Goal: Task Accomplishment & Management: Use online tool/utility

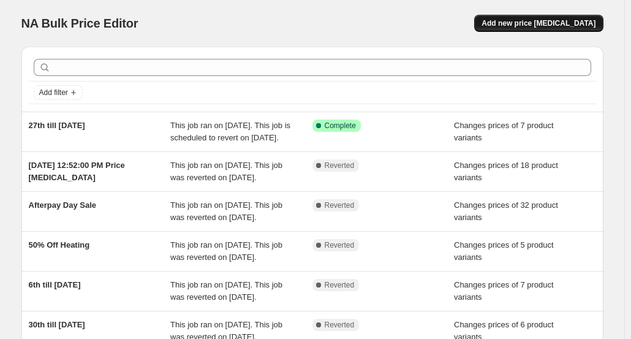
click at [544, 27] on span "Add new price [MEDICAL_DATA]" at bounding box center [539, 23] width 114 height 10
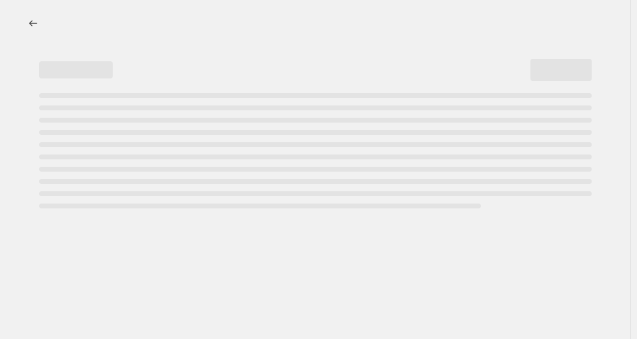
select select "percentage"
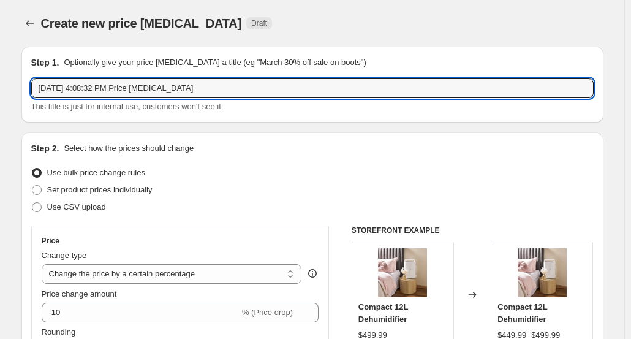
drag, startPoint x: 230, startPoint y: 96, endPoint x: -52, endPoint y: 70, distance: 283.6
click at [0, 70] on html "Home Settings Plans Skip to content Create new price [MEDICAL_DATA]. This page …" at bounding box center [315, 169] width 631 height 339
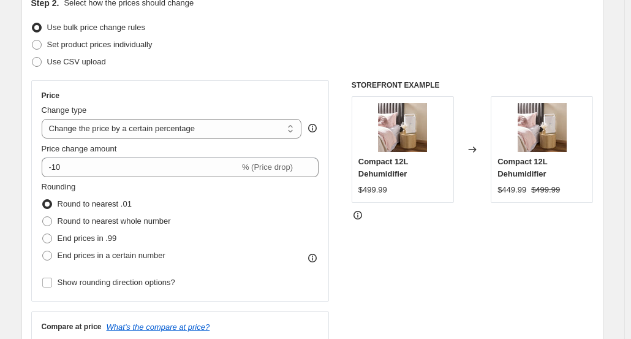
scroll to position [184, 0]
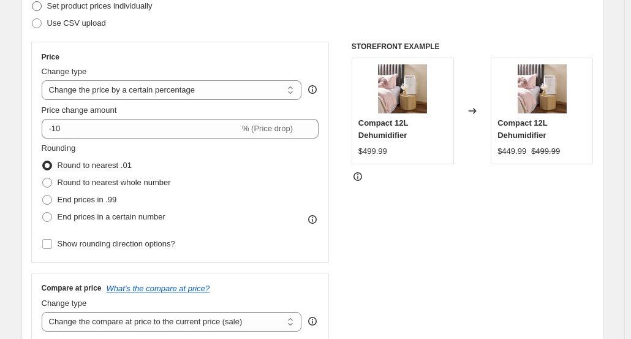
type input "Heating Sale till [DATE]"
click at [42, 9] on span at bounding box center [37, 6] width 10 height 10
click at [32, 2] on input "Set product prices individually" at bounding box center [32, 1] width 1 height 1
radio input "true"
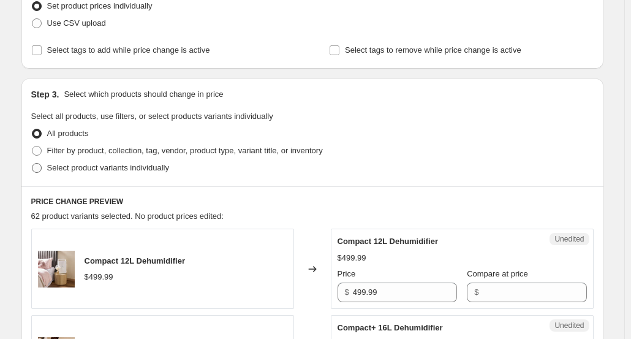
click at [39, 175] on label "Select product variants individually" at bounding box center [100, 167] width 138 height 17
click at [32, 164] on input "Select product variants individually" at bounding box center [32, 163] width 1 height 1
radio input "true"
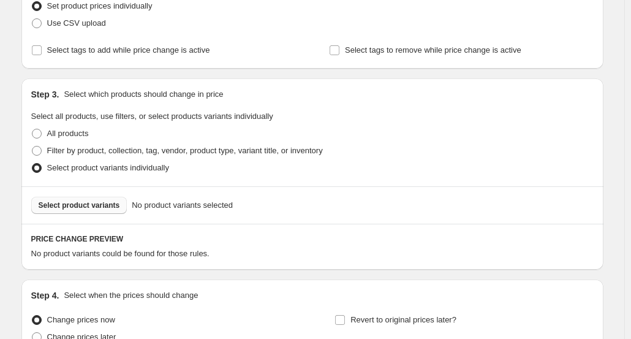
click at [109, 206] on span "Select product variants" at bounding box center [79, 205] width 81 height 10
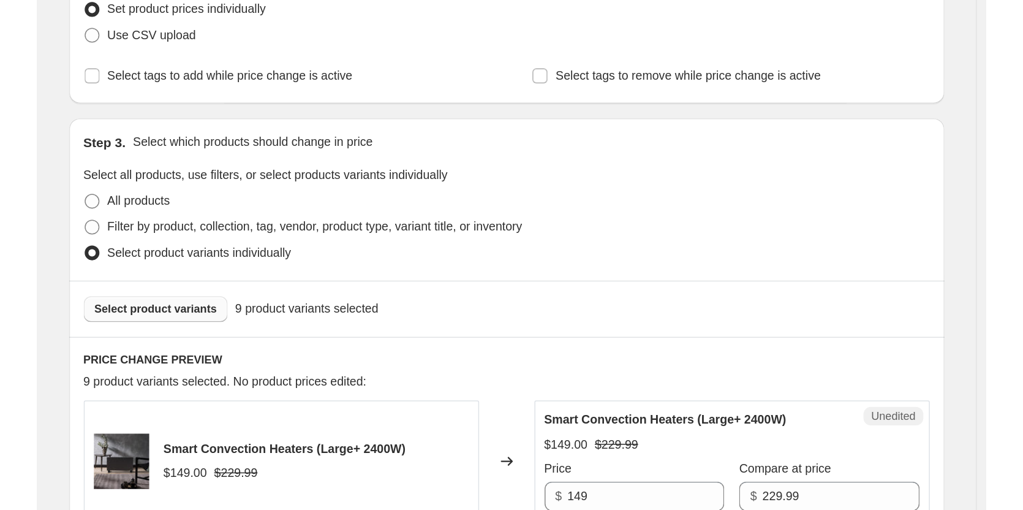
scroll to position [368, 0]
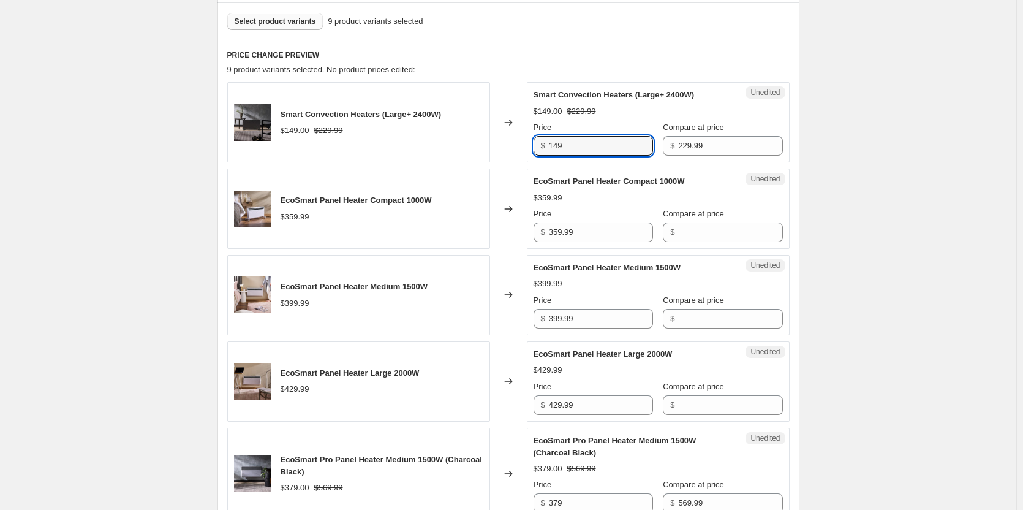
drag, startPoint x: 578, startPoint y: 147, endPoint x: 487, endPoint y: 143, distance: 91.4
click at [487, 143] on div "Smart Convection Heaters (Large+ 2400W) $149.00 $229.99 Changed to Unedited Sma…" at bounding box center [508, 122] width 562 height 80
type input "115.00"
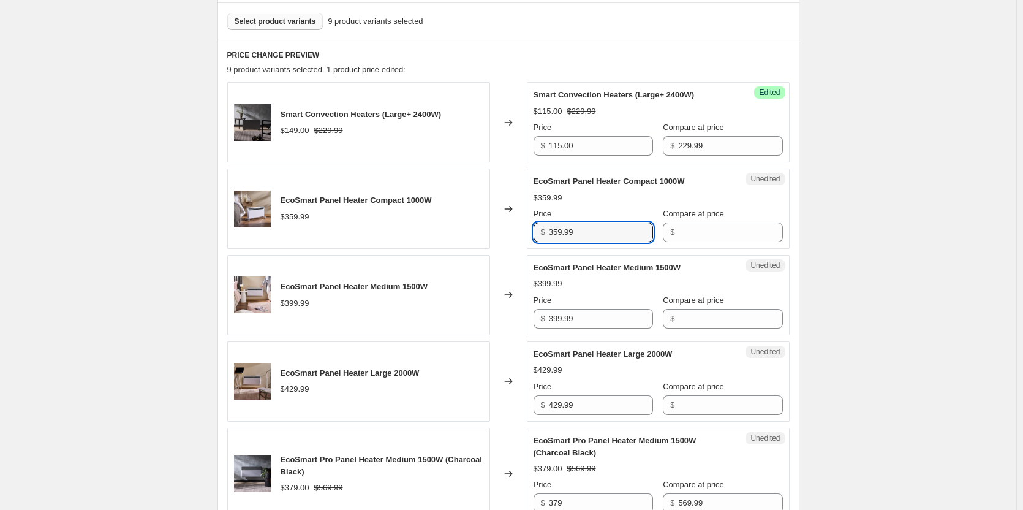
drag, startPoint x: 614, startPoint y: 235, endPoint x: 522, endPoint y: 235, distance: 92.5
click at [522, 235] on div "EcoSmart Panel Heater Compact 1000W $359.99 Changed to Unedited EcoSmart Panel …" at bounding box center [508, 208] width 562 height 80
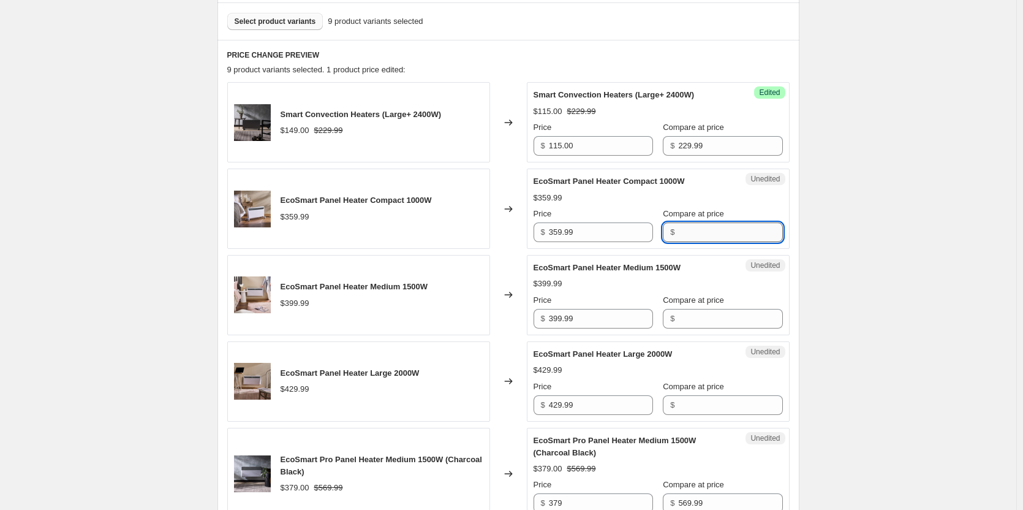
click at [637, 232] on input "Compare at price" at bounding box center [730, 232] width 104 height 20
paste input "359.99"
type input "359.99"
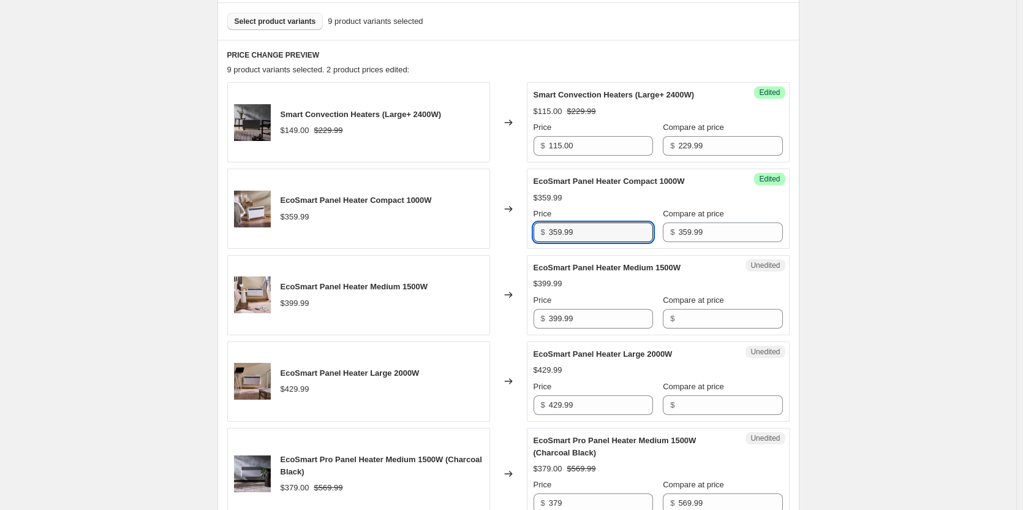
drag, startPoint x: 588, startPoint y: 233, endPoint x: 486, endPoint y: 231, distance: 101.7
click at [486, 231] on div "EcoSmart Panel Heater Compact 1000W $359.99 Changed to Success Edited EcoSmart …" at bounding box center [508, 208] width 562 height 80
type input "180"
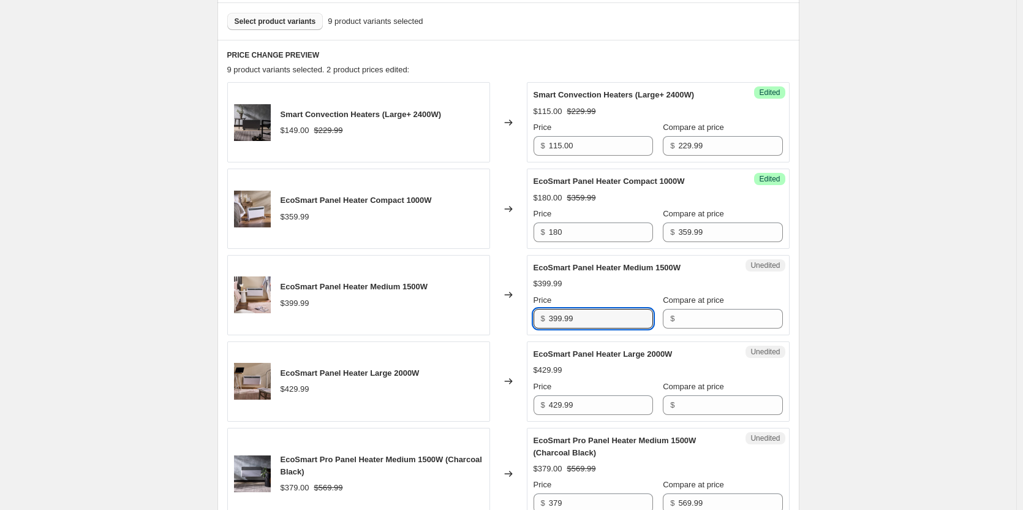
drag, startPoint x: 549, startPoint y: 308, endPoint x: 491, endPoint y: 307, distance: 57.6
click at [491, 307] on div "EcoSmart Panel Heater Medium 1500W $399.99 Changed to Unedited EcoSmart Panel H…" at bounding box center [508, 295] width 562 height 80
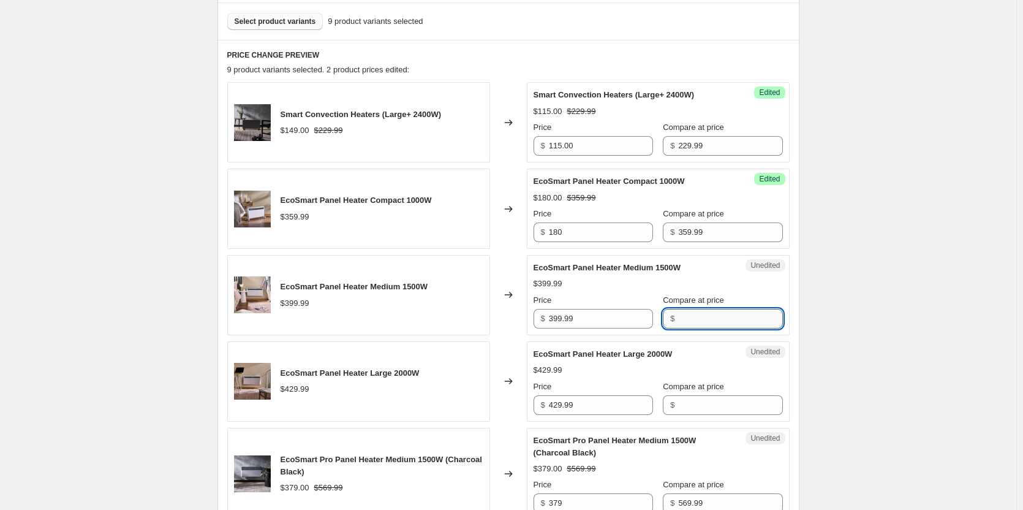
click at [637, 318] on input "Compare at price" at bounding box center [730, 319] width 104 height 20
paste input "399.99"
type input "399.99"
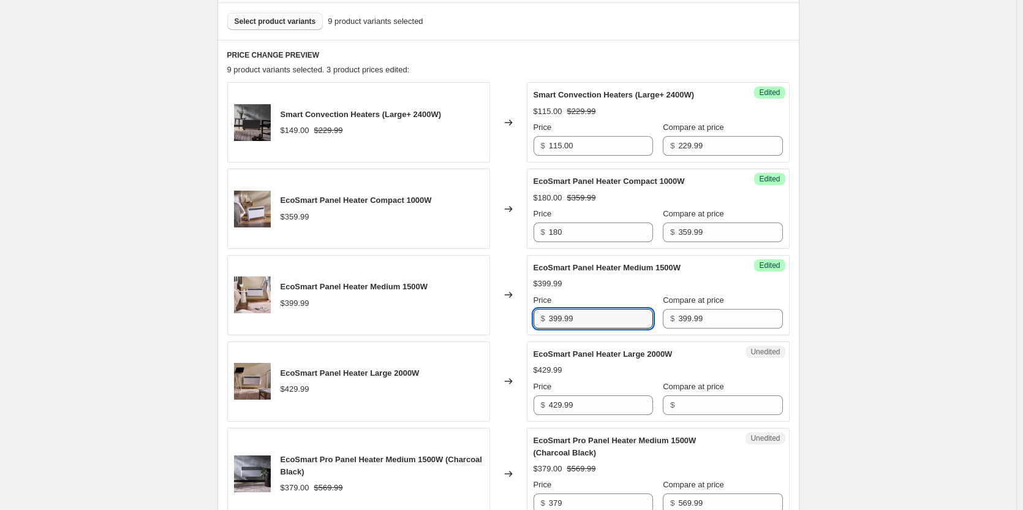
drag, startPoint x: 594, startPoint y: 319, endPoint x: 450, endPoint y: 304, distance: 144.8
click at [450, 304] on div "EcoSmart Panel Heater Medium 1500W $399.99 Changed to Success Edited EcoSmart P…" at bounding box center [508, 295] width 562 height 80
type input "200.00"
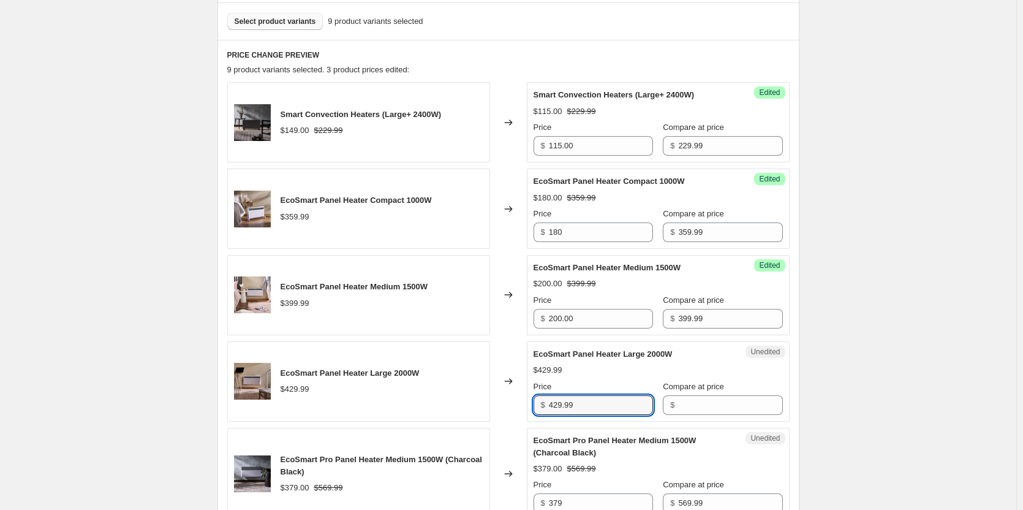
drag, startPoint x: 602, startPoint y: 401, endPoint x: 501, endPoint y: 399, distance: 101.7
click at [501, 338] on div "EcoSmart Panel Heater Large 2000W $429.99 Changed to Unedited EcoSmart Panel He…" at bounding box center [508, 381] width 562 height 80
click at [637, 338] on input "Compare at price" at bounding box center [730, 405] width 104 height 20
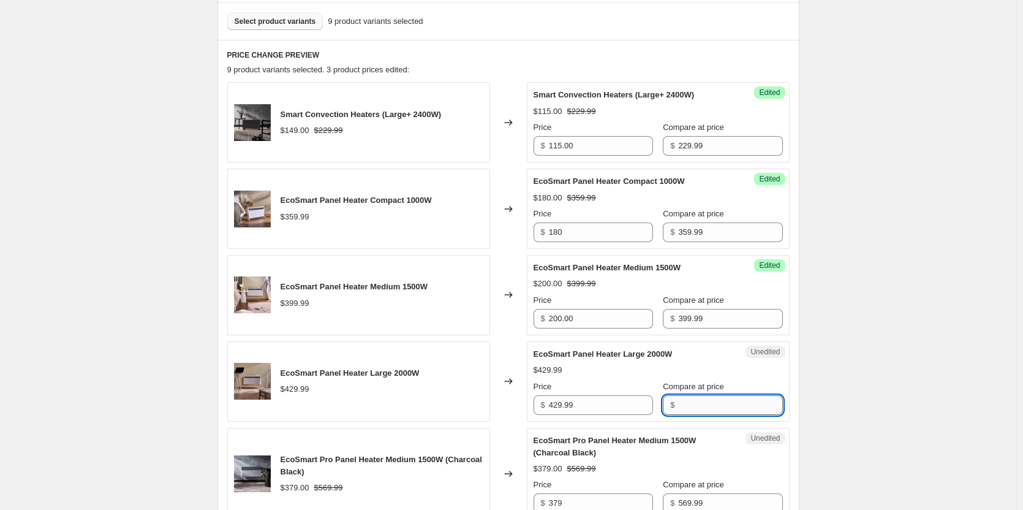
paste input "429.99"
type input "429.99"
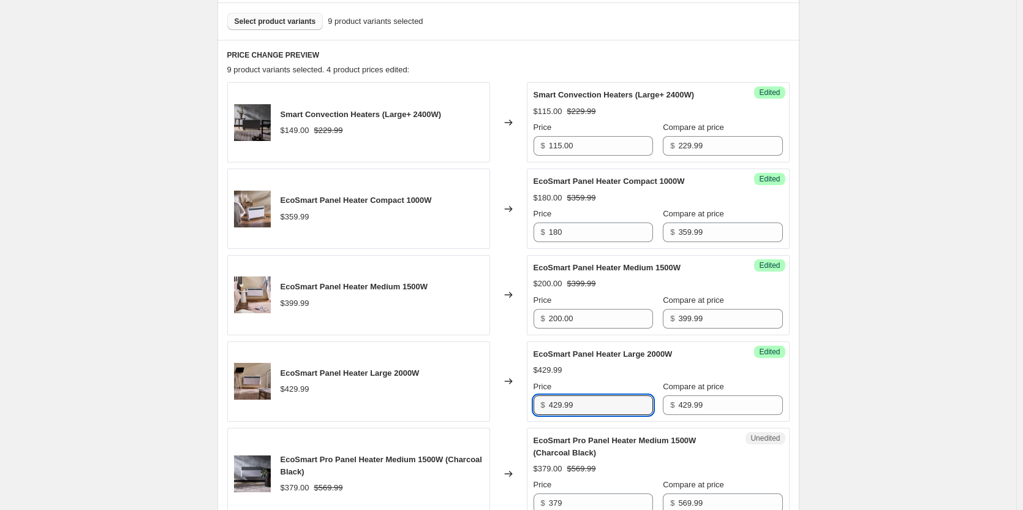
drag, startPoint x: 595, startPoint y: 406, endPoint x: 477, endPoint y: 410, distance: 118.9
click at [477, 338] on div "EcoSmart Panel Heater Large 2000W $429.99 Changed to Success Edited EcoSmart Pa…" at bounding box center [508, 381] width 562 height 80
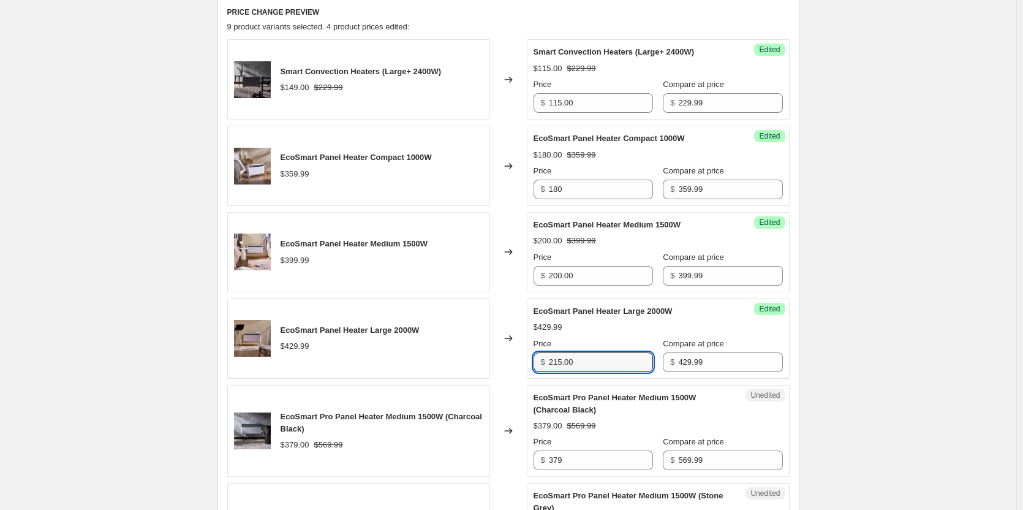
scroll to position [490, 0]
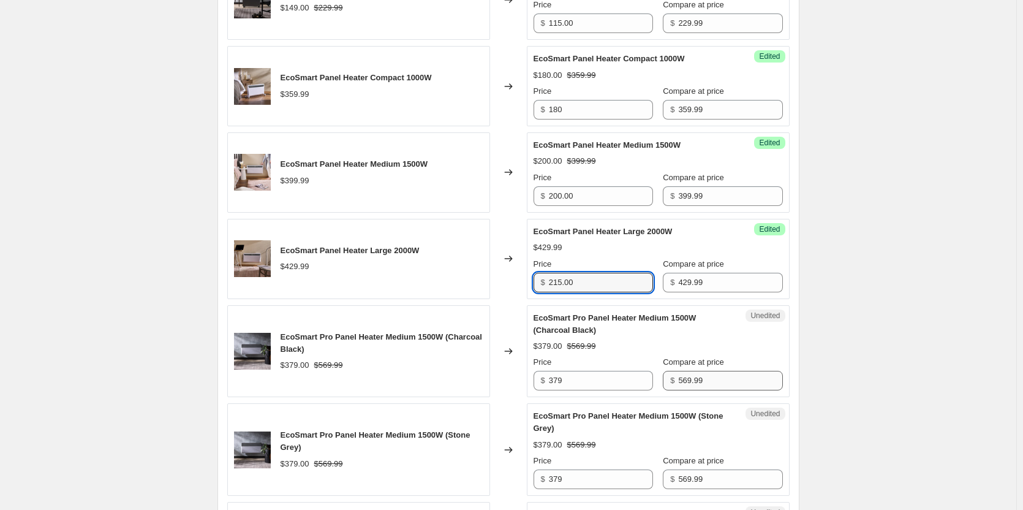
type input "215.00"
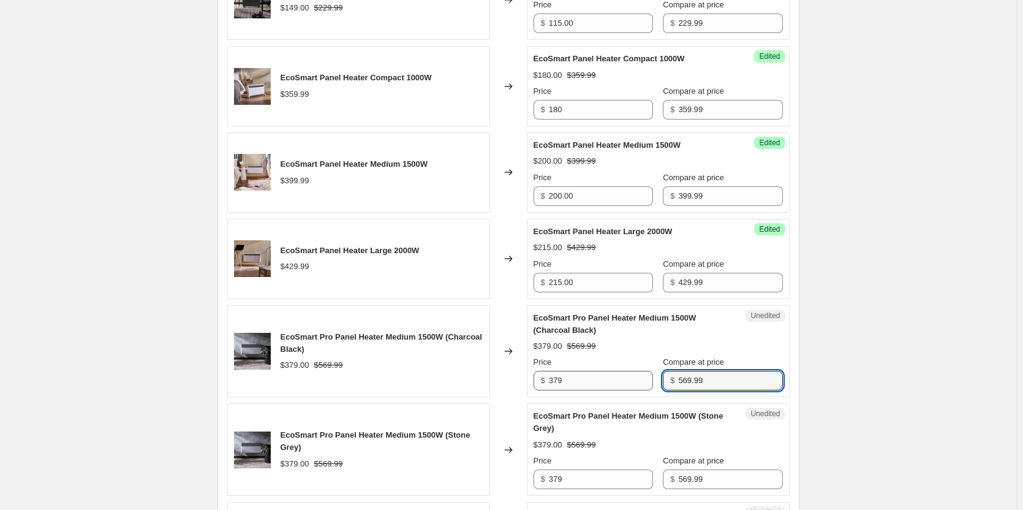
drag, startPoint x: 730, startPoint y: 376, endPoint x: 608, endPoint y: 374, distance: 121.3
click at [608, 338] on div "Price $ 379 Compare at price $ 569.99" at bounding box center [658, 373] width 249 height 34
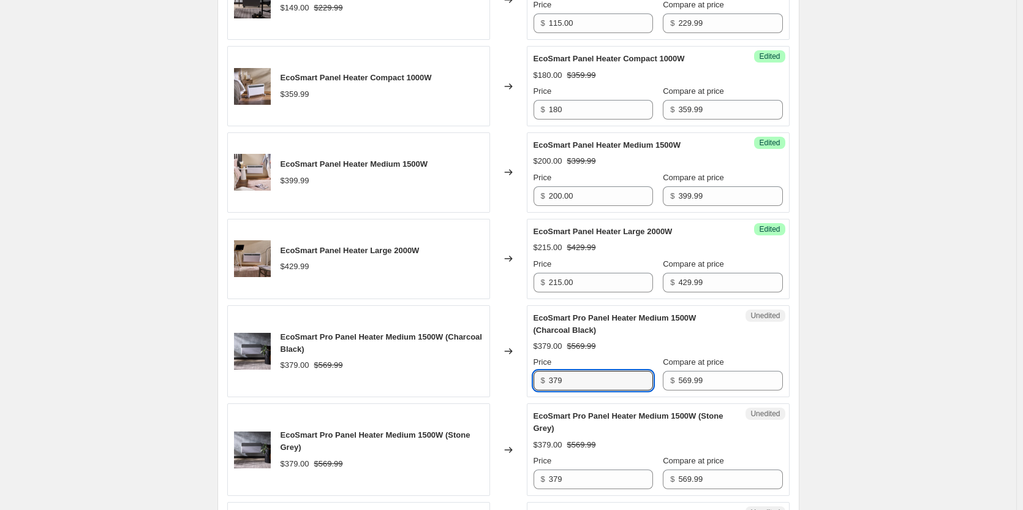
drag, startPoint x: 610, startPoint y: 390, endPoint x: 426, endPoint y: 387, distance: 183.8
click at [426, 338] on div "EcoSmart Pro Panel Heater Medium 1500W (Charcoal Black) $379.00 $569.99 Changed…" at bounding box center [508, 351] width 562 height 93
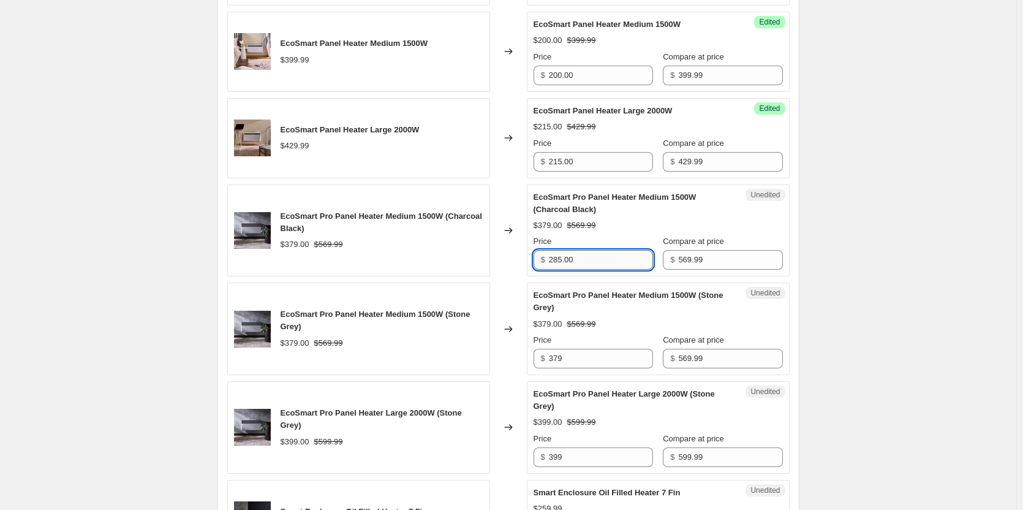
scroll to position [613, 0]
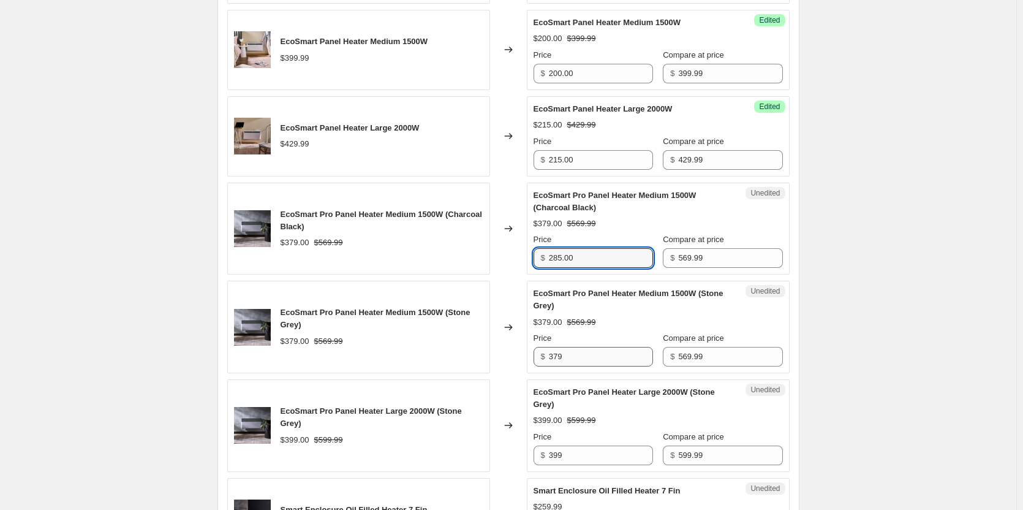
type input "285.00"
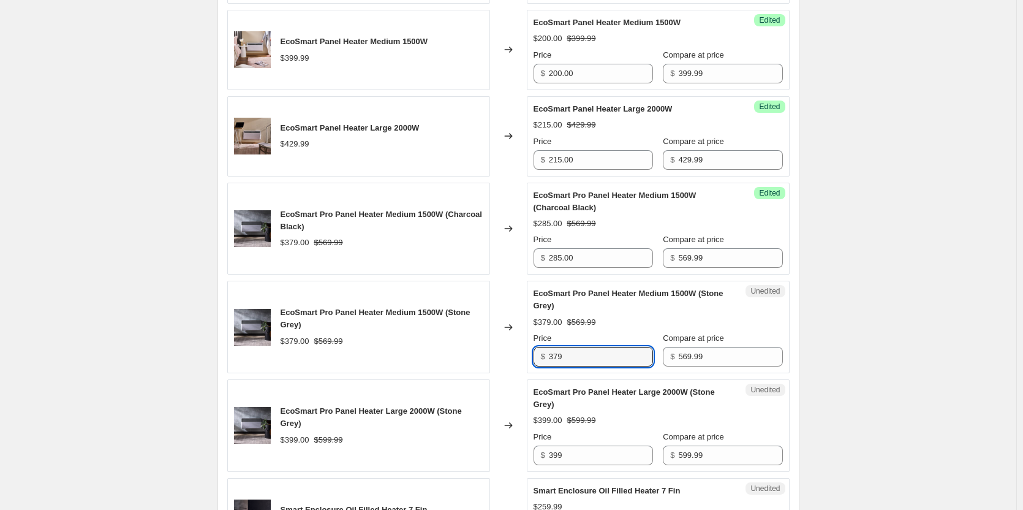
drag, startPoint x: 608, startPoint y: 355, endPoint x: 507, endPoint y: 356, distance: 101.1
click at [507, 338] on div "EcoSmart Pro Panel Heater Medium 1500W (Stone Grey) $379.00 $569.99 Changed to …" at bounding box center [508, 327] width 562 height 93
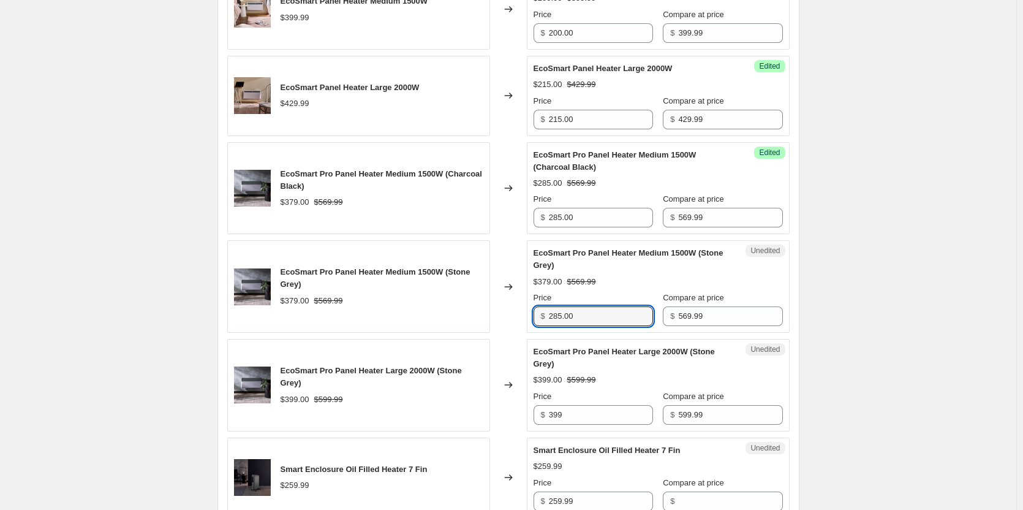
scroll to position [735, 0]
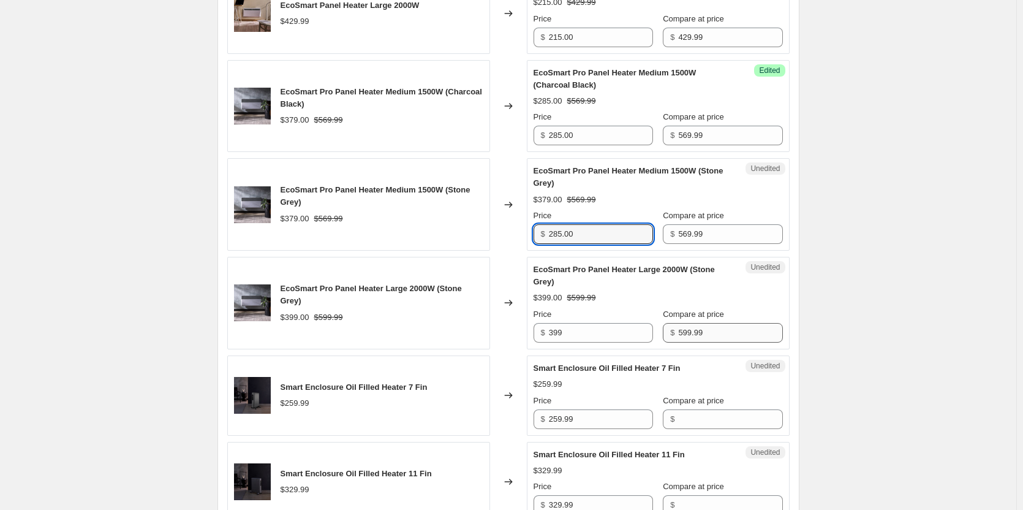
type input "285.00"
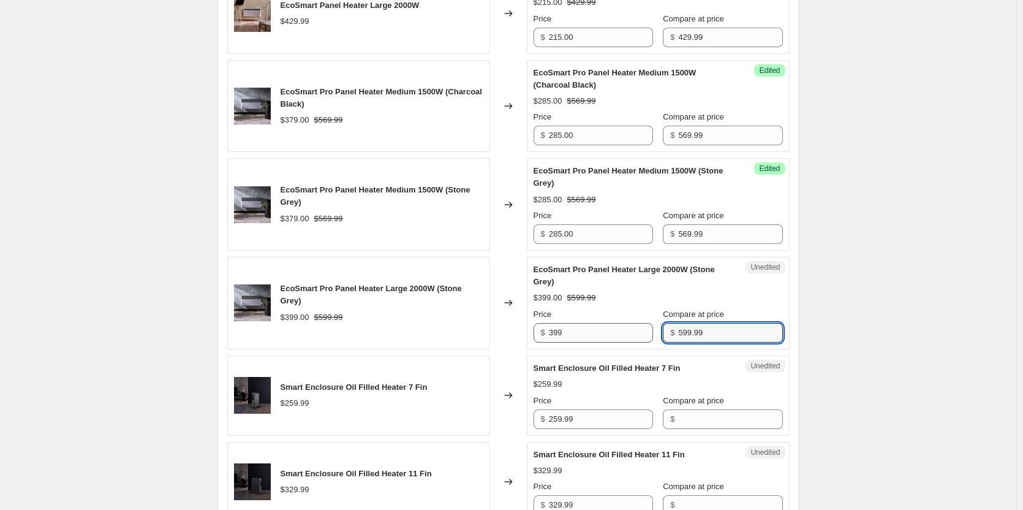
drag, startPoint x: 728, startPoint y: 328, endPoint x: 580, endPoint y: 327, distance: 148.3
click at [580, 327] on div "Price $ 399 Compare at price $ 599.99" at bounding box center [658, 325] width 249 height 34
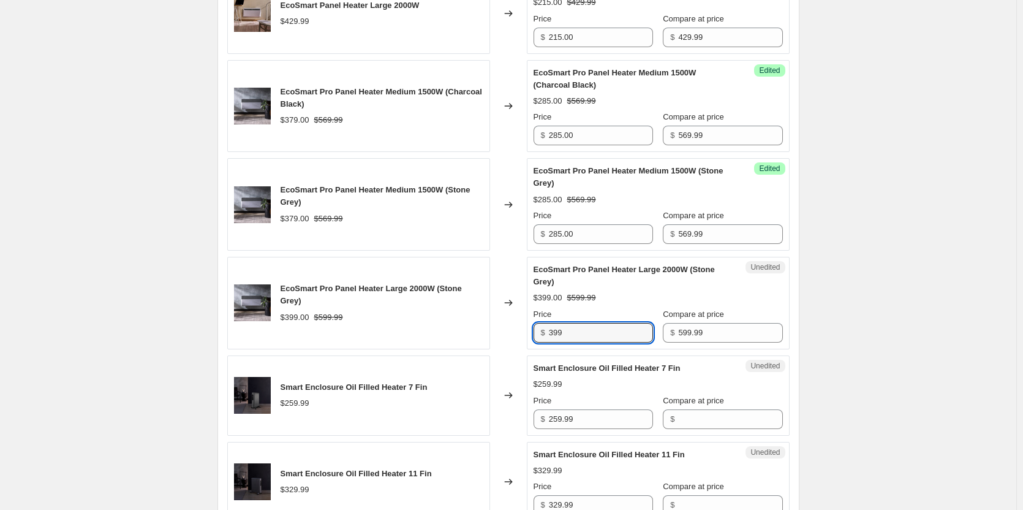
drag, startPoint x: 552, startPoint y: 331, endPoint x: 507, endPoint y: 326, distance: 45.7
click at [507, 326] on div "EcoSmart Pro Panel Heater Large 2000W (Stone Grey) $399.00 $599.99 Changed to U…" at bounding box center [508, 303] width 562 height 93
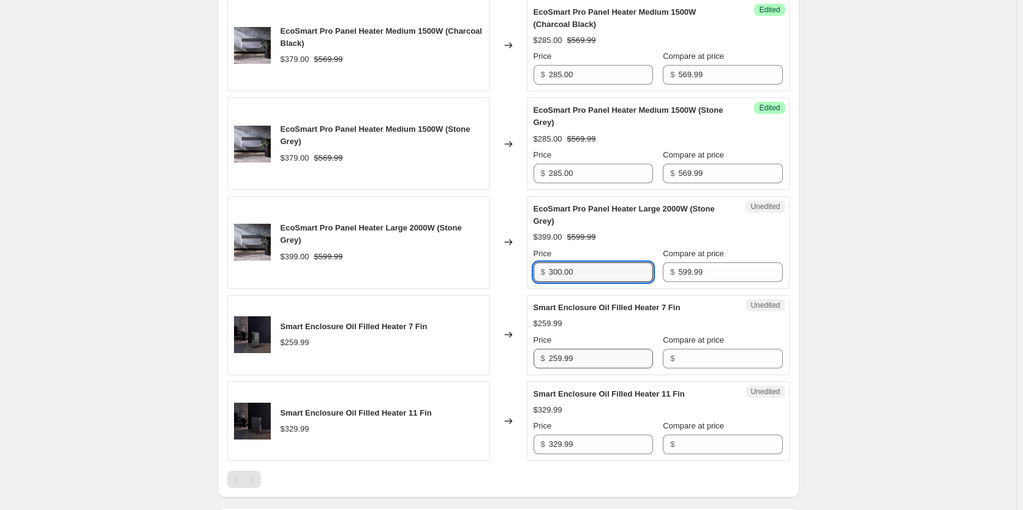
scroll to position [796, 0]
type input "300.00"
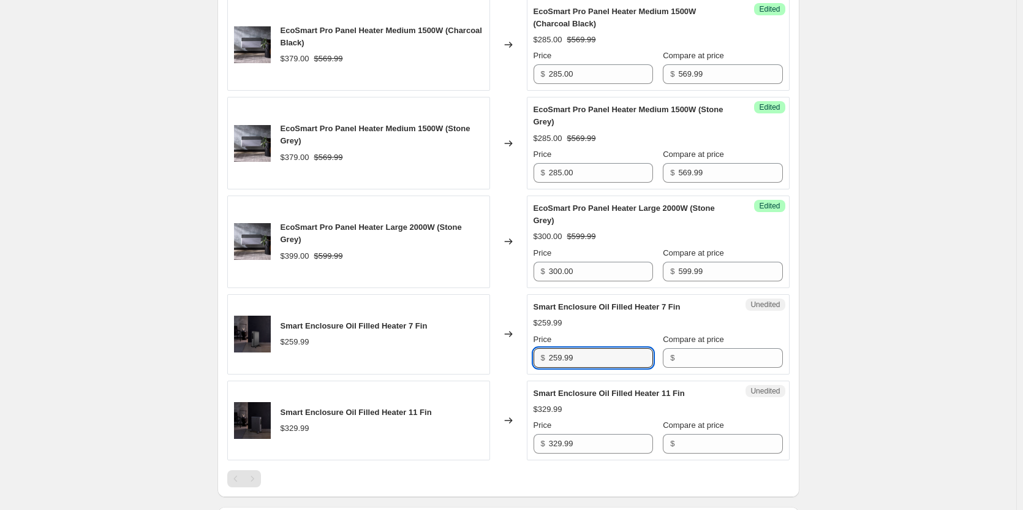
drag, startPoint x: 615, startPoint y: 362, endPoint x: 511, endPoint y: 358, distance: 104.2
click at [511, 338] on div "Smart Enclosure Oil Filled Heater 7 Fin $259.99 Changed to Unedited Smart Enclo…" at bounding box center [508, 334] width 562 height 80
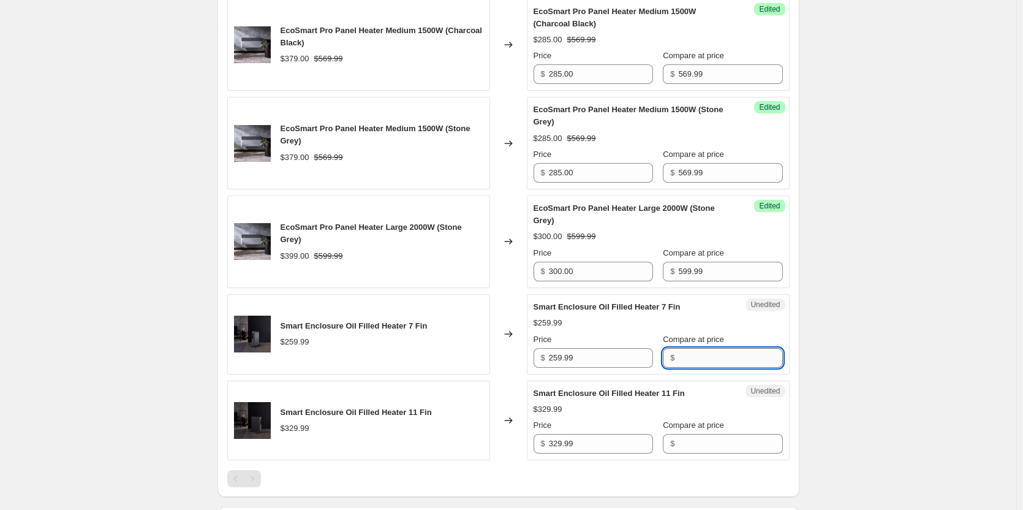
click at [637, 338] on input "Compare at price" at bounding box center [730, 358] width 104 height 20
paste input "259.99"
type input "259.99"
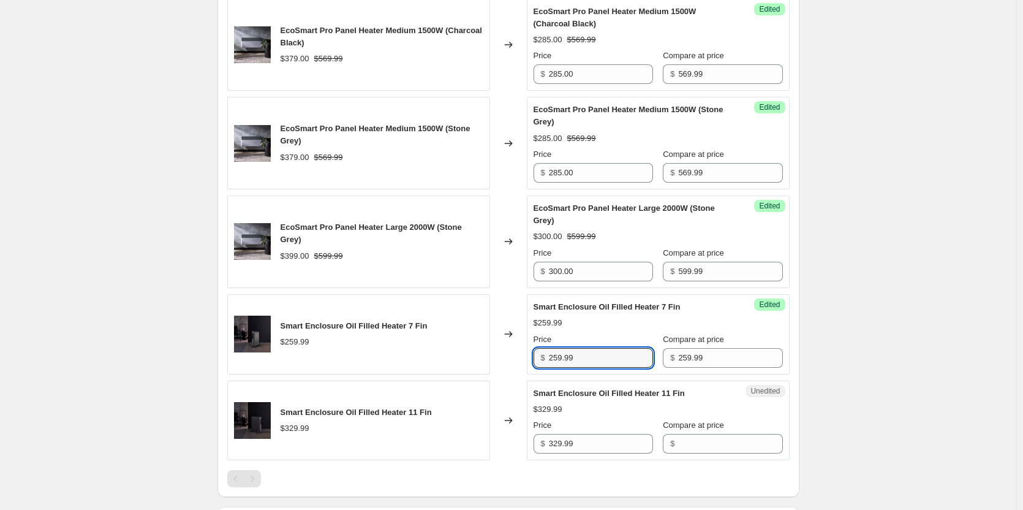
drag, startPoint x: 598, startPoint y: 357, endPoint x: 492, endPoint y: 355, distance: 106.0
click at [493, 338] on div "Smart Enclosure Oil Filled Heater 7 Fin $259.99 Changed to Success Edited Smart…" at bounding box center [508, 334] width 562 height 80
type input "130.00"
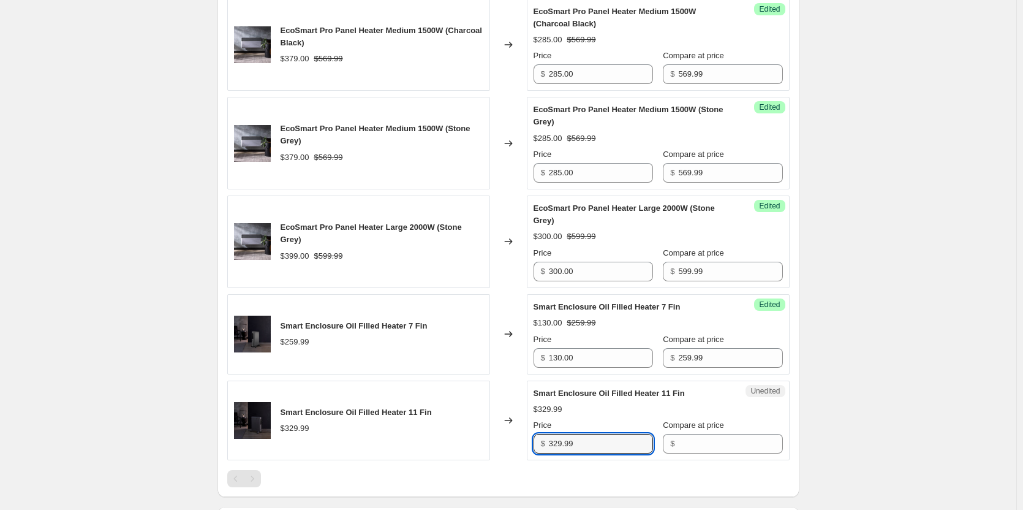
drag, startPoint x: 611, startPoint y: 437, endPoint x: 496, endPoint y: 435, distance: 115.8
click at [496, 338] on div "Smart Enclosure Oil Filled Heater 11 Fin $329.99 Changed to Unedited Smart Encl…" at bounding box center [508, 420] width 562 height 80
click at [637, 338] on input "Compare at price" at bounding box center [730, 444] width 104 height 20
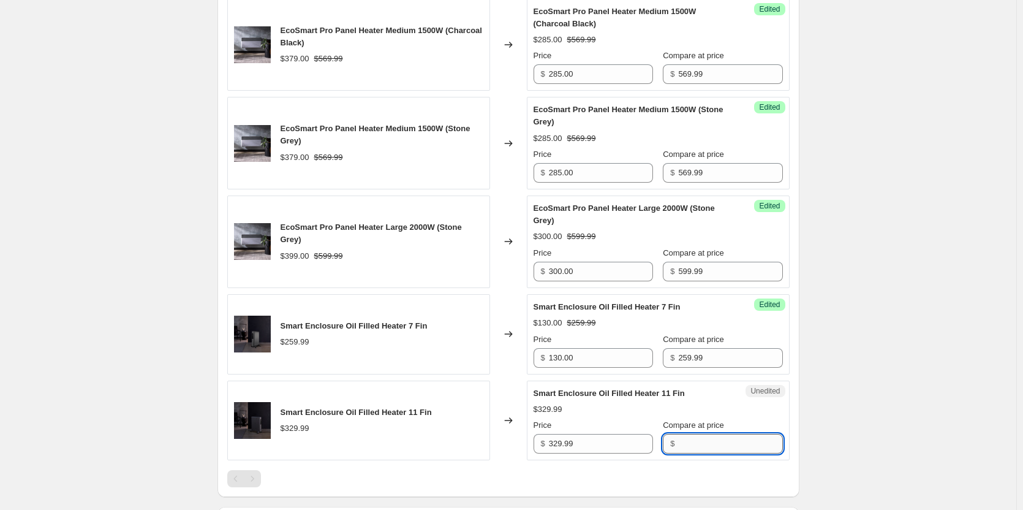
paste input "329.99"
type input "329.99"
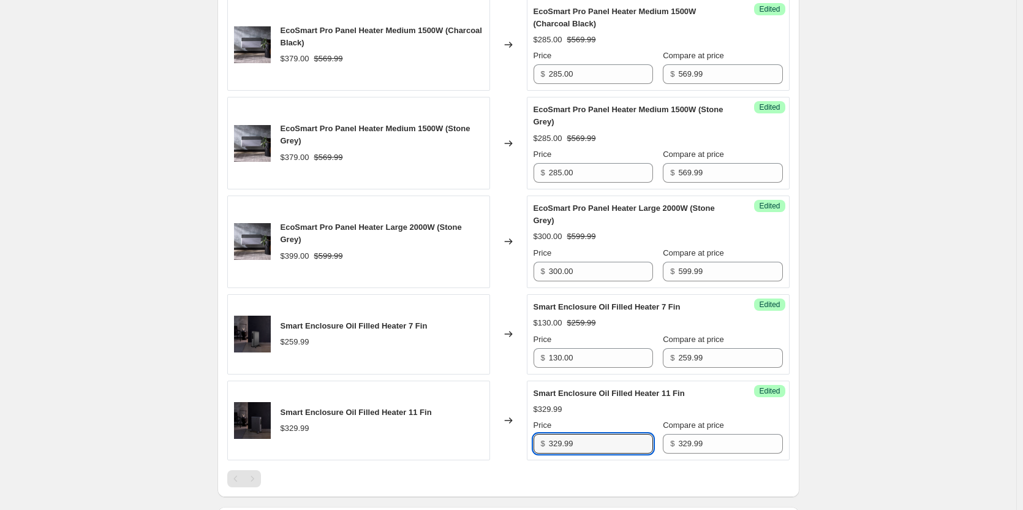
drag, startPoint x: 602, startPoint y: 444, endPoint x: 488, endPoint y: 420, distance: 116.6
click at [488, 338] on div "Smart Enclosure Oil Filled Heater 11 Fin $329.99 Changed to Success Edited Smar…" at bounding box center [508, 420] width 562 height 80
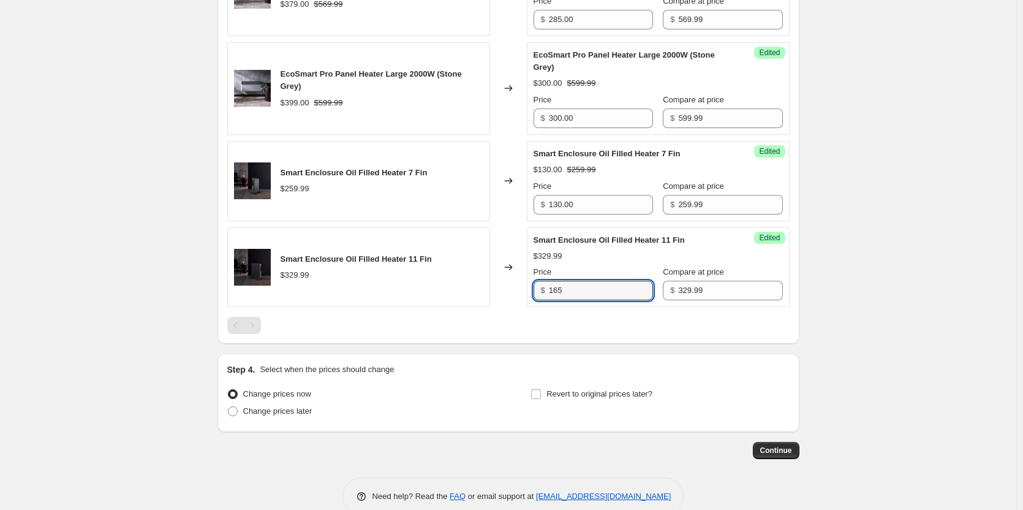
scroll to position [973, 0]
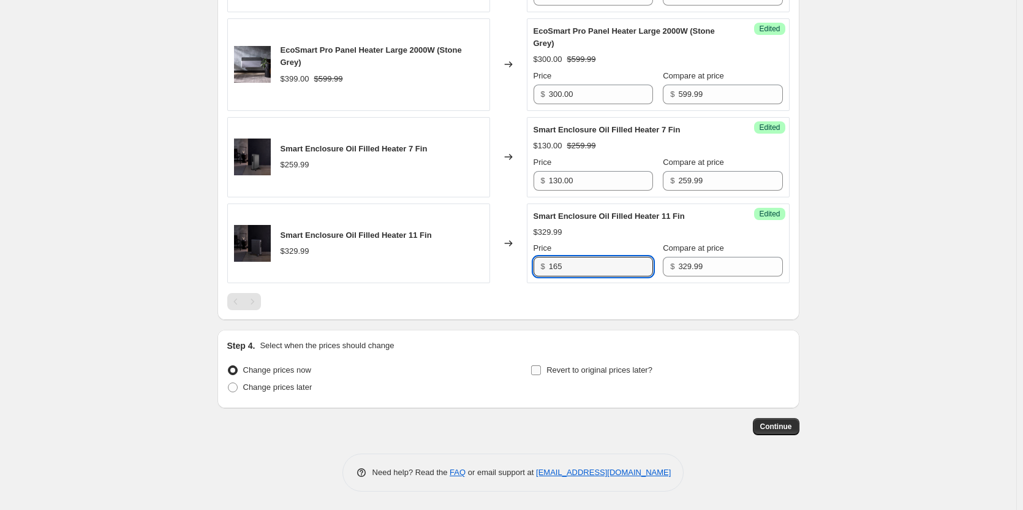
type input "165"
click at [540, 338] on input "Revert to original prices later?" at bounding box center [536, 370] width 10 height 10
checkbox input "true"
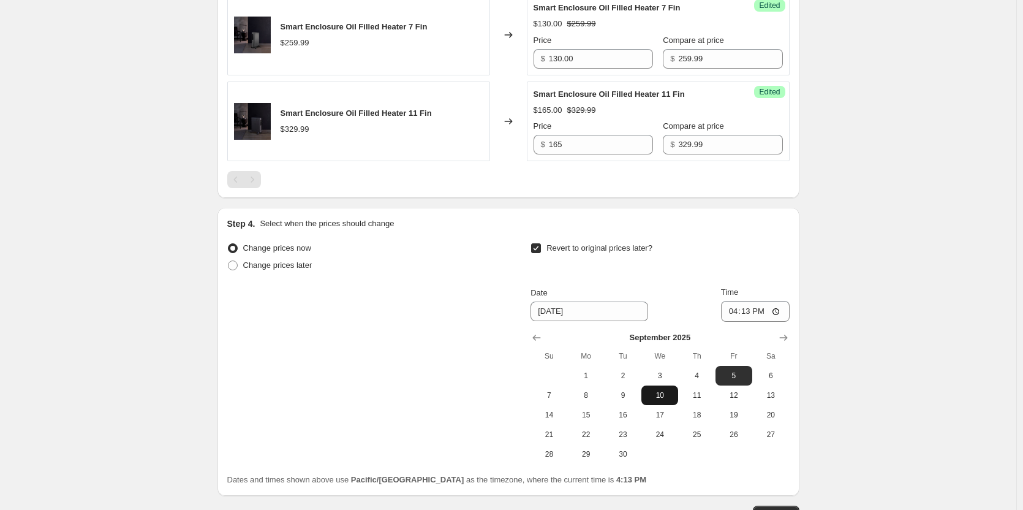
scroll to position [1096, 0]
click at [624, 338] on span "2" at bounding box center [623, 375] width 27 height 10
type input "[DATE]"
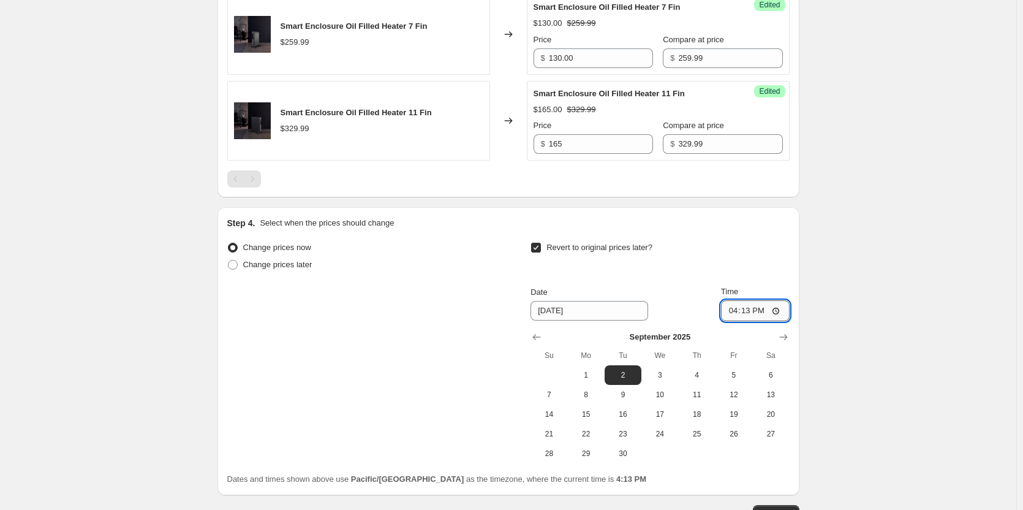
click at [637, 313] on input "16:13" at bounding box center [755, 310] width 69 height 21
click at [637, 305] on input "23:13" at bounding box center [755, 310] width 69 height 21
click at [637, 311] on input "23:13" at bounding box center [755, 310] width 69 height 21
type input "23:59"
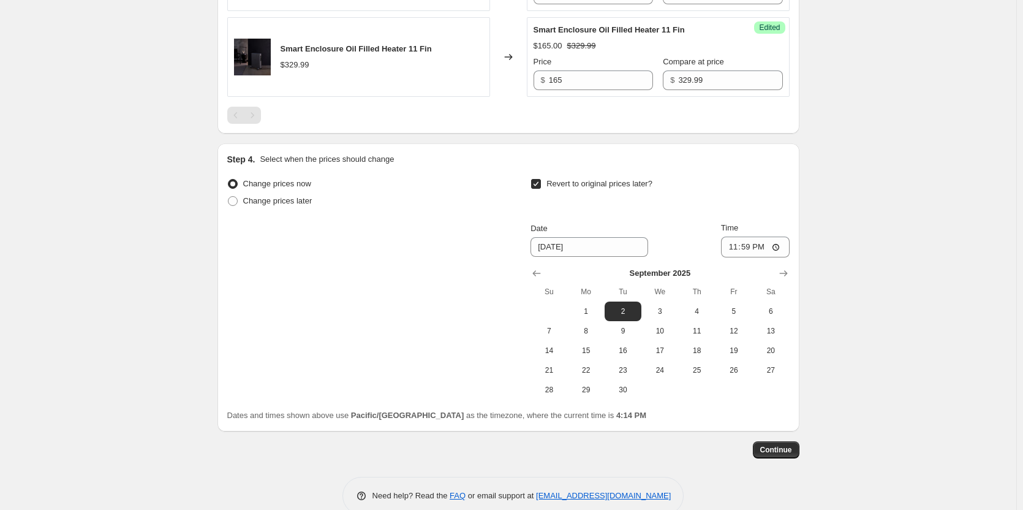
scroll to position [1183, 0]
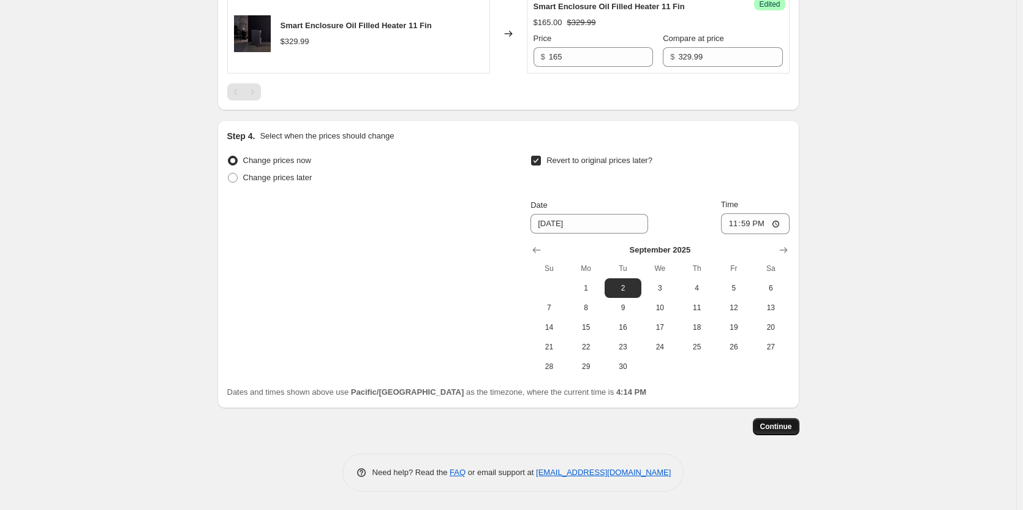
click at [637, 338] on span "Continue" at bounding box center [776, 426] width 32 height 10
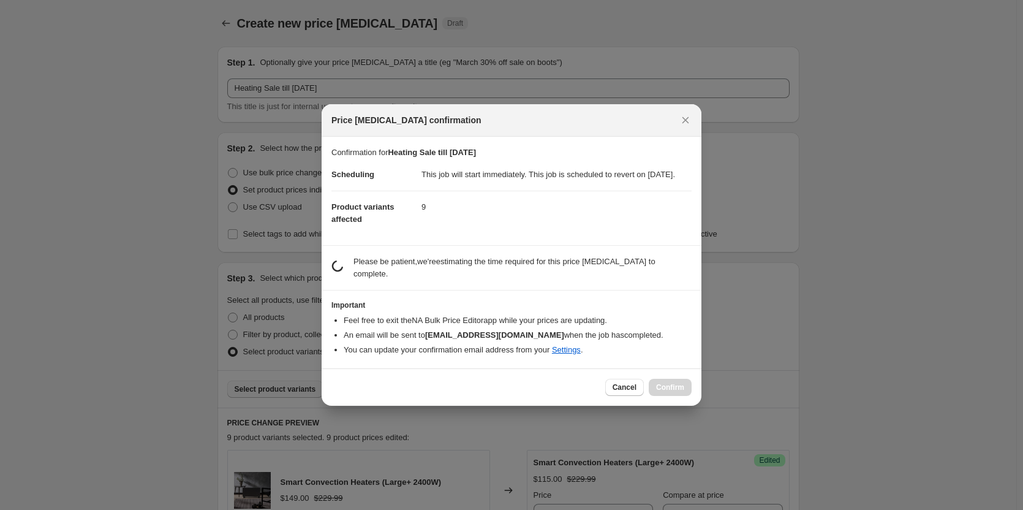
scroll to position [0, 0]
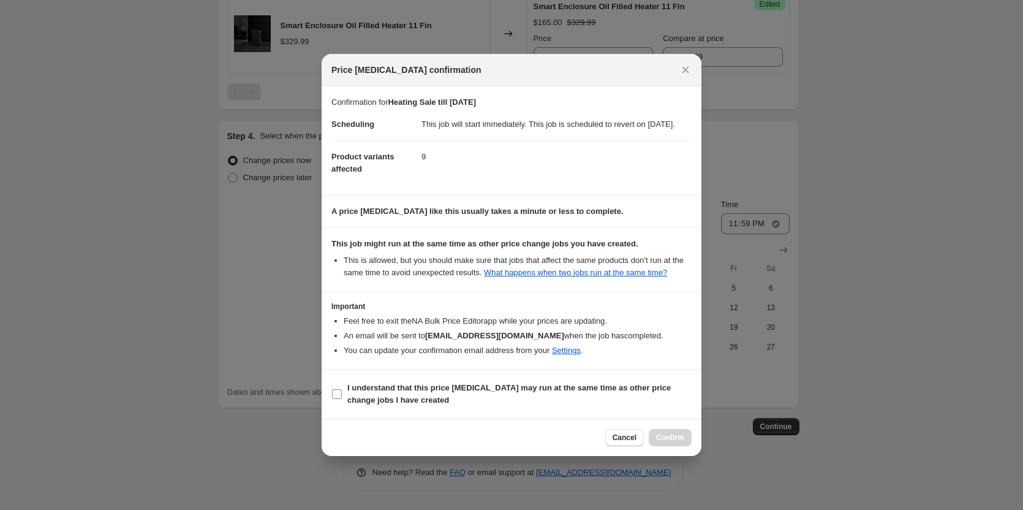
click at [336, 338] on input "I understand that this price [MEDICAL_DATA] may run at the same time as other p…" at bounding box center [337, 394] width 10 height 10
checkbox input "true"
click at [637, 338] on span "Confirm" at bounding box center [670, 438] width 28 height 10
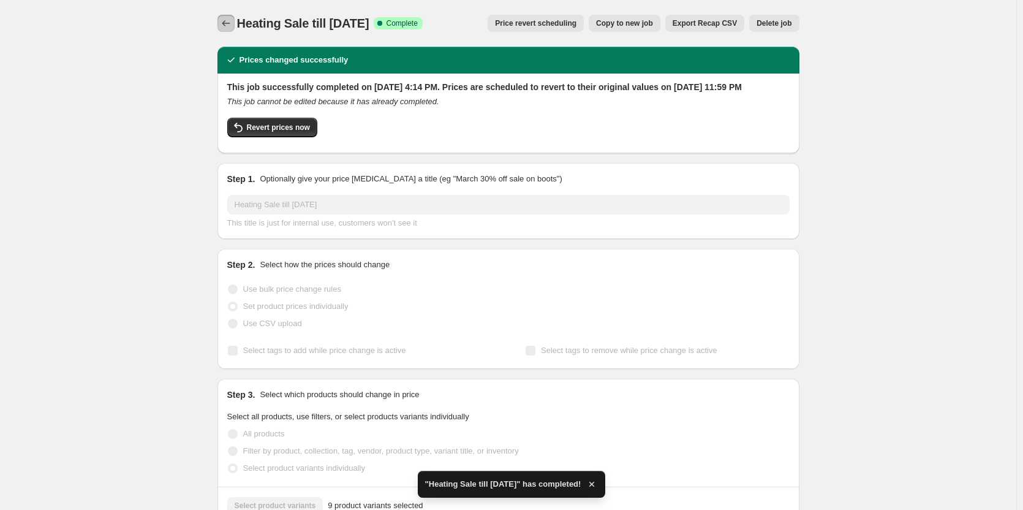
click at [227, 28] on icon "Price change jobs" at bounding box center [226, 23] width 12 height 12
